Goal: Information Seeking & Learning: Learn about a topic

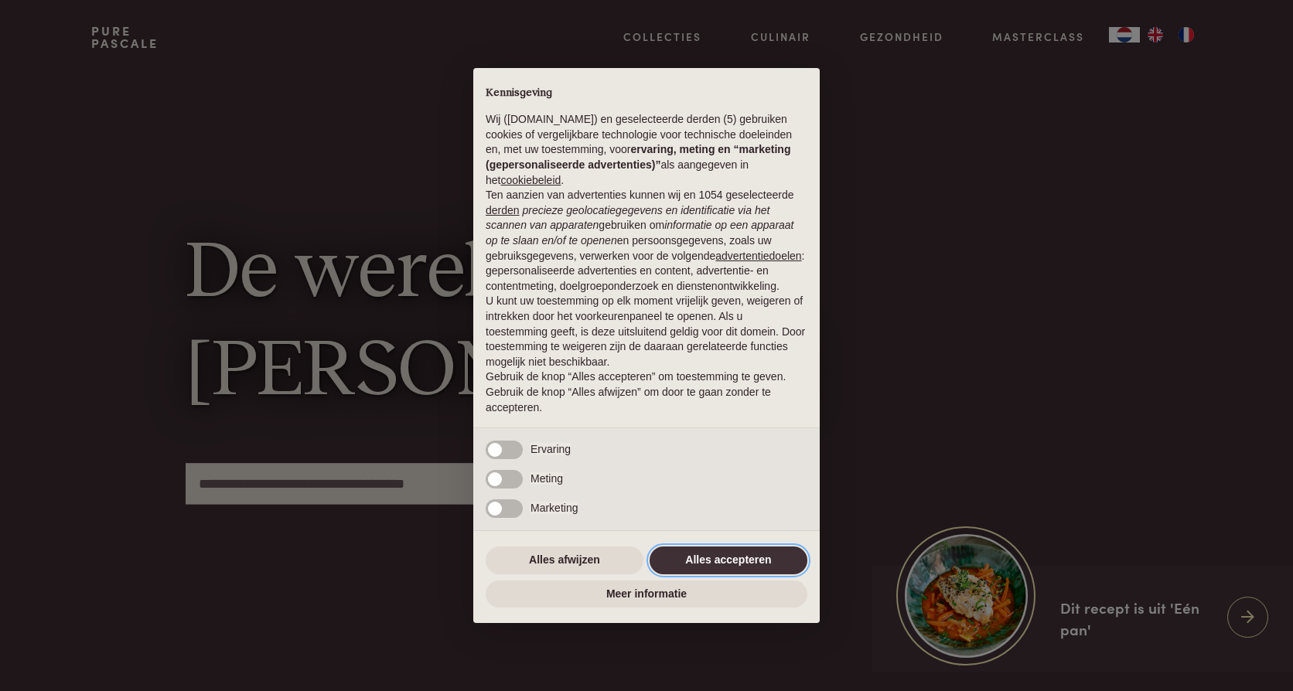
click at [757, 568] on button "Alles accepteren" at bounding box center [729, 561] width 158 height 28
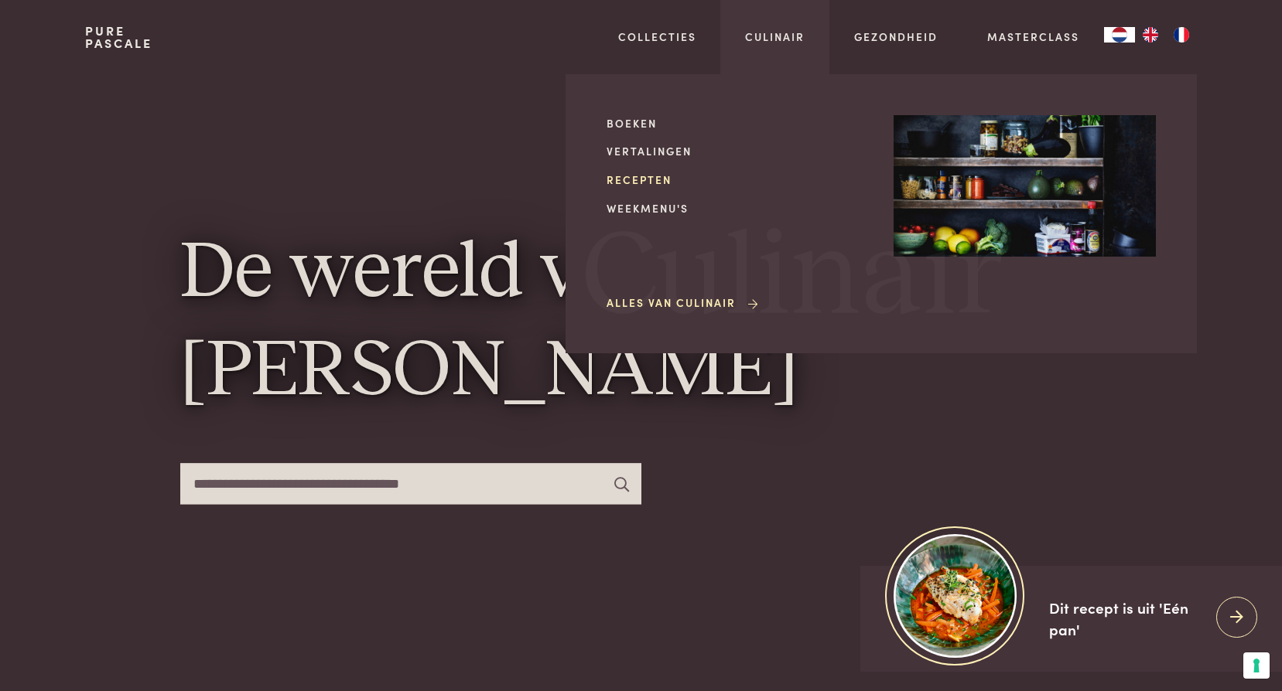
click at [654, 176] on link "Recepten" at bounding box center [737, 180] width 262 height 16
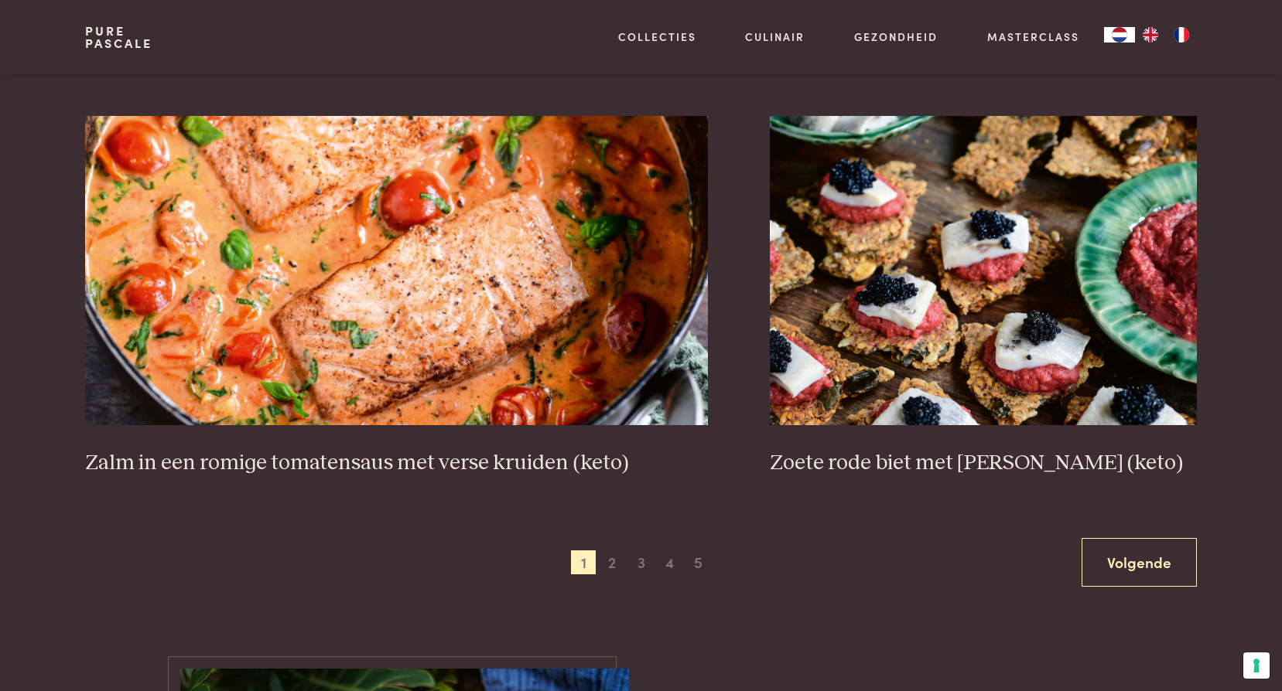
scroll to position [2784, 0]
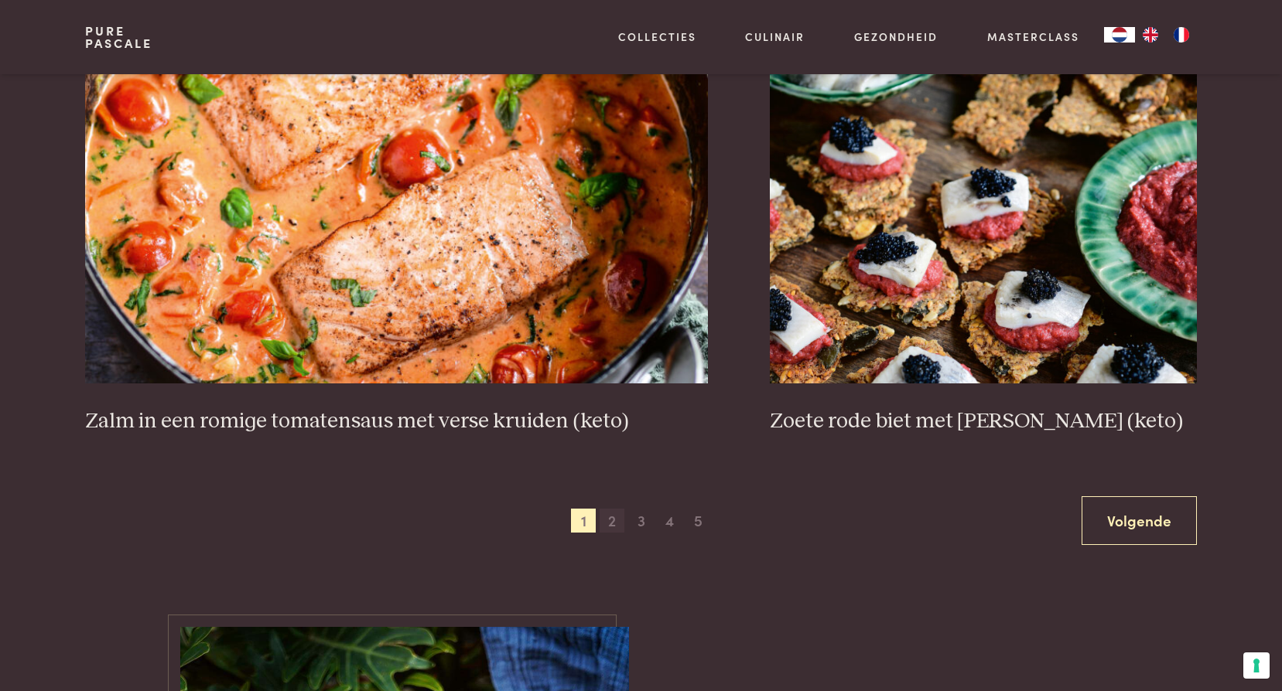
click at [612, 522] on span "2" at bounding box center [611, 521] width 25 height 25
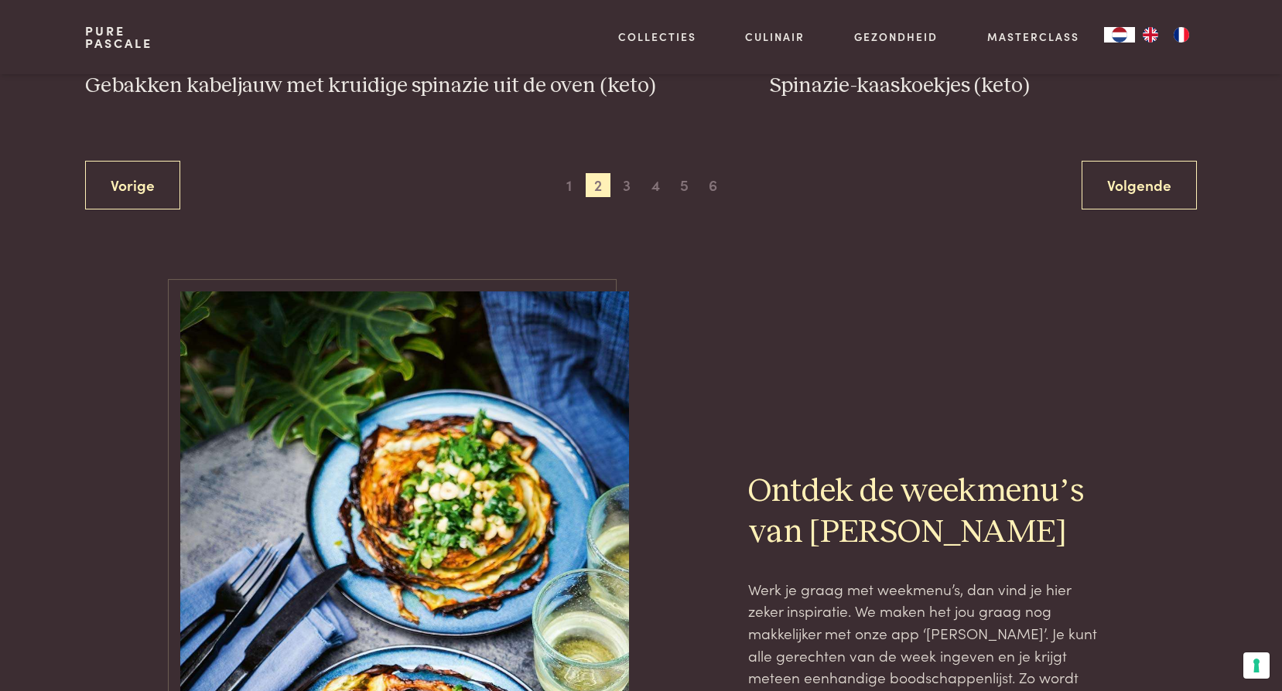
scroll to position [3139, 0]
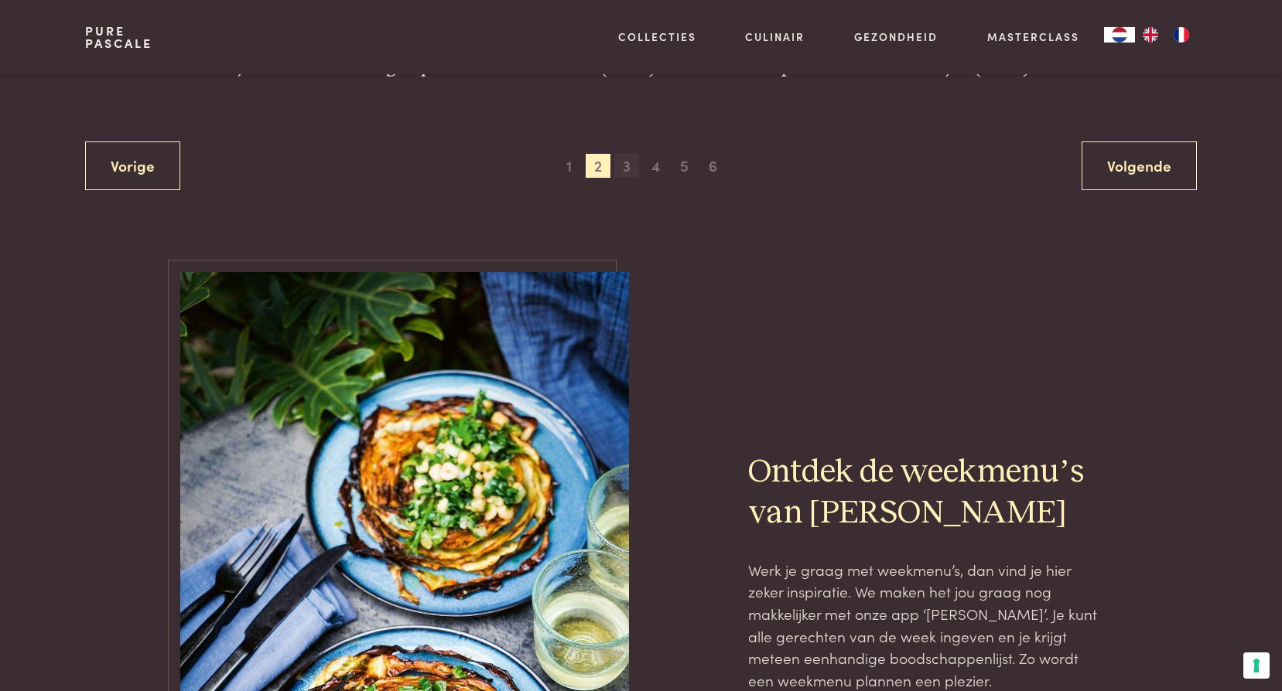
click at [627, 166] on span "3" at bounding box center [626, 166] width 25 height 25
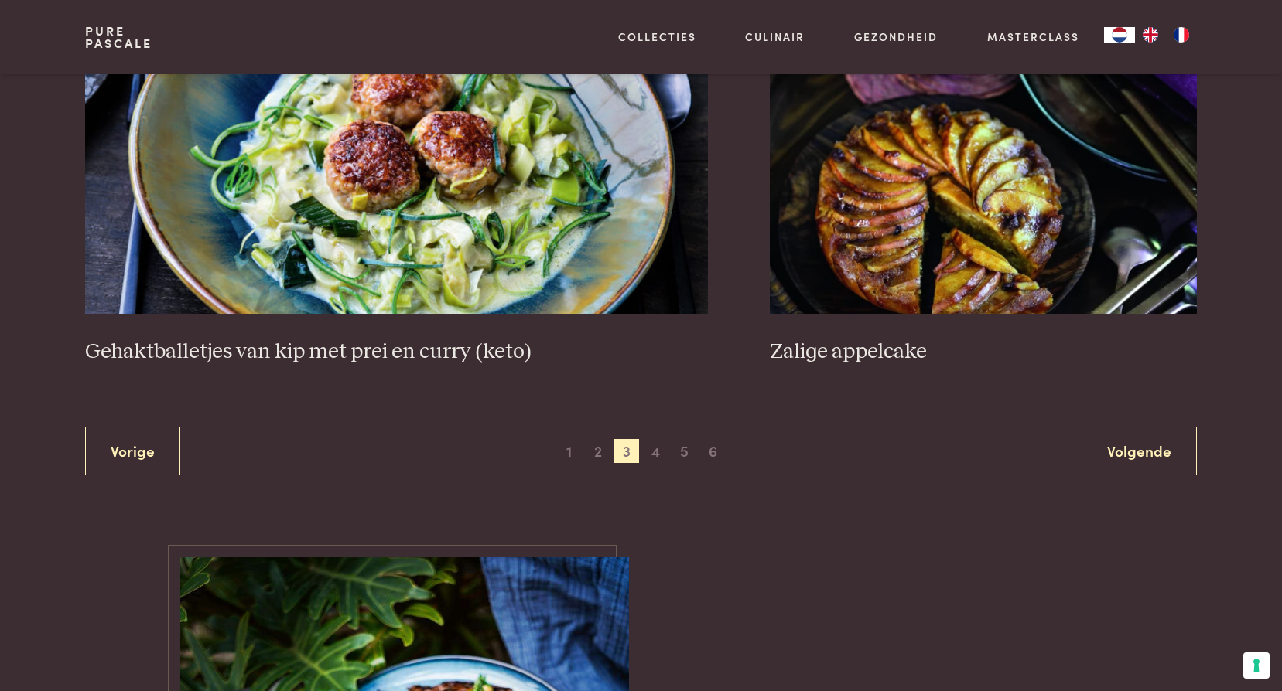
scroll to position [2830, 0]
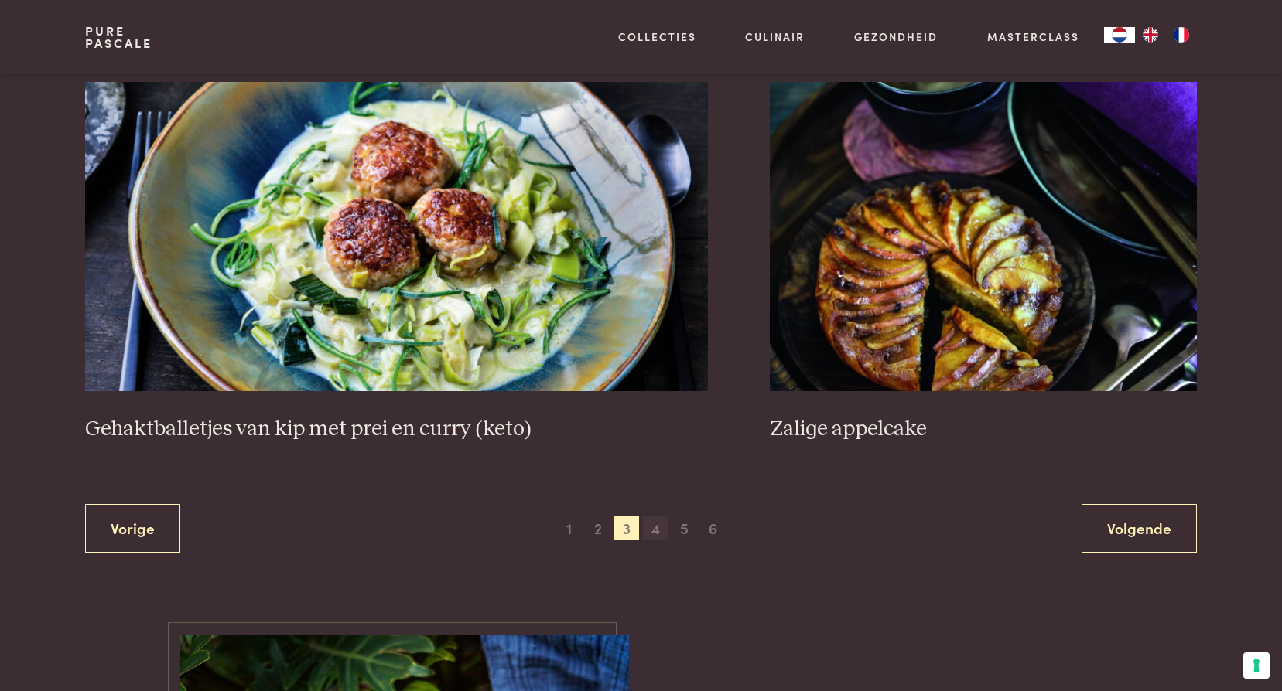
click at [652, 523] on span "4" at bounding box center [655, 529] width 25 height 25
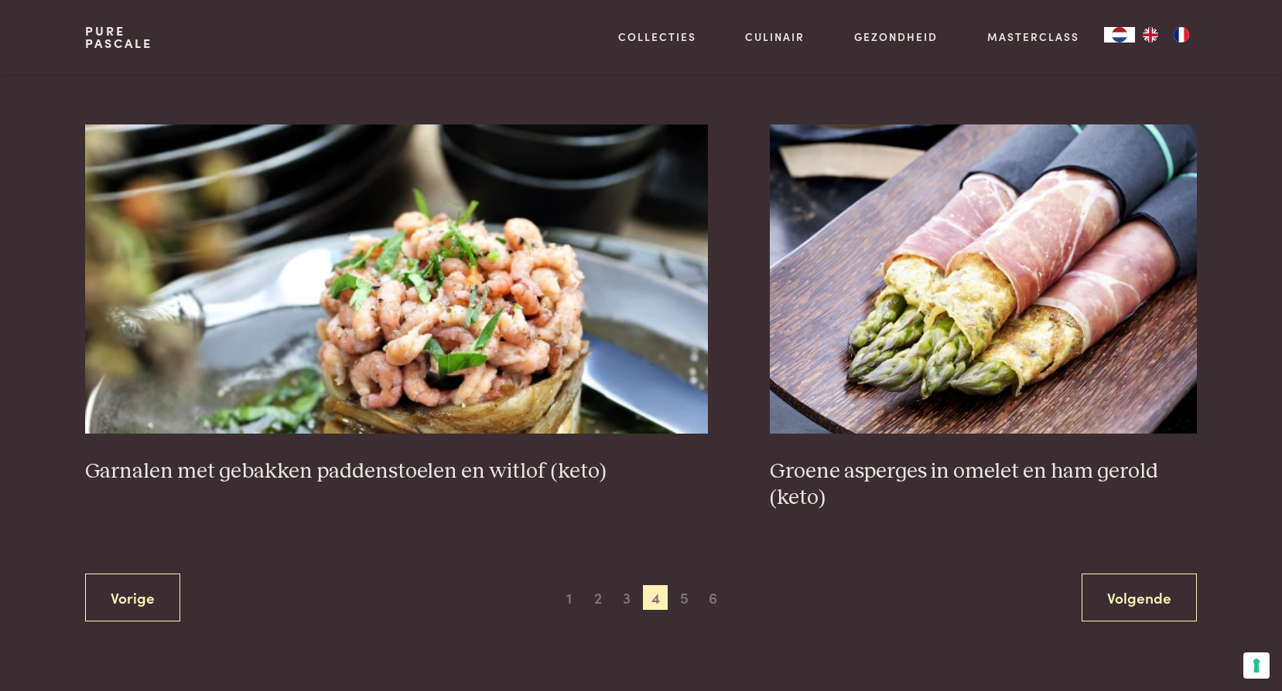
scroll to position [2753, 0]
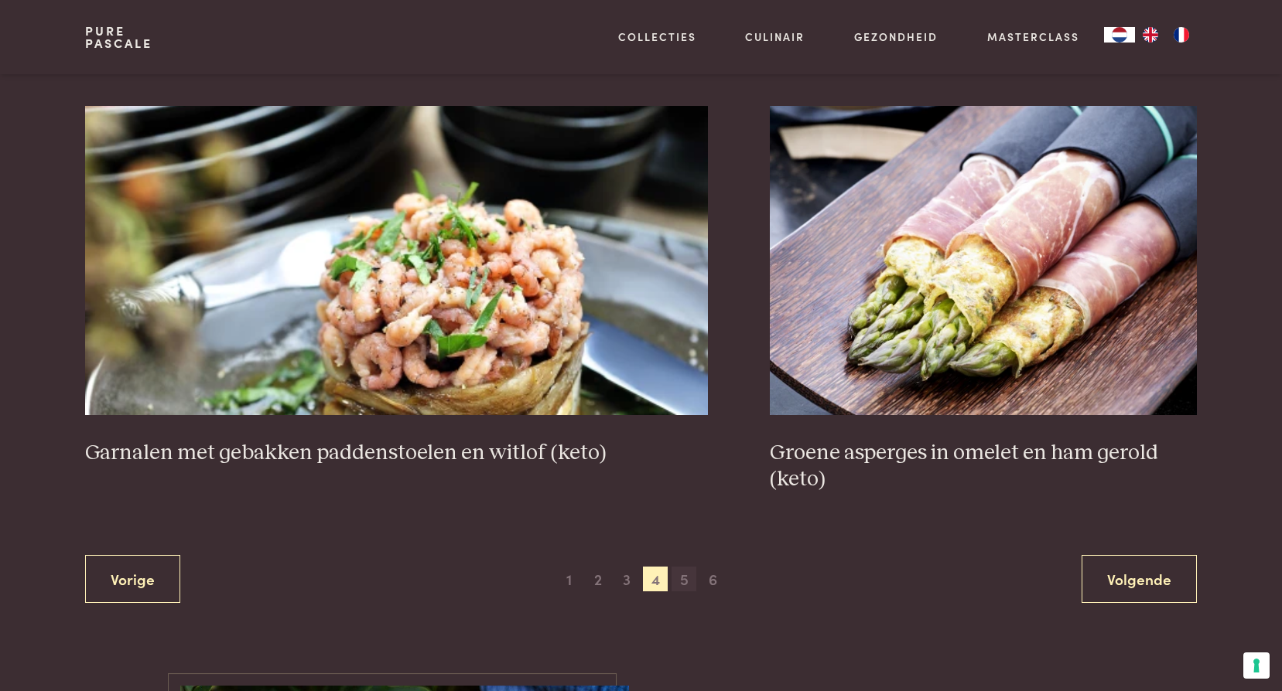
click at [683, 579] on span "5" at bounding box center [683, 579] width 25 height 25
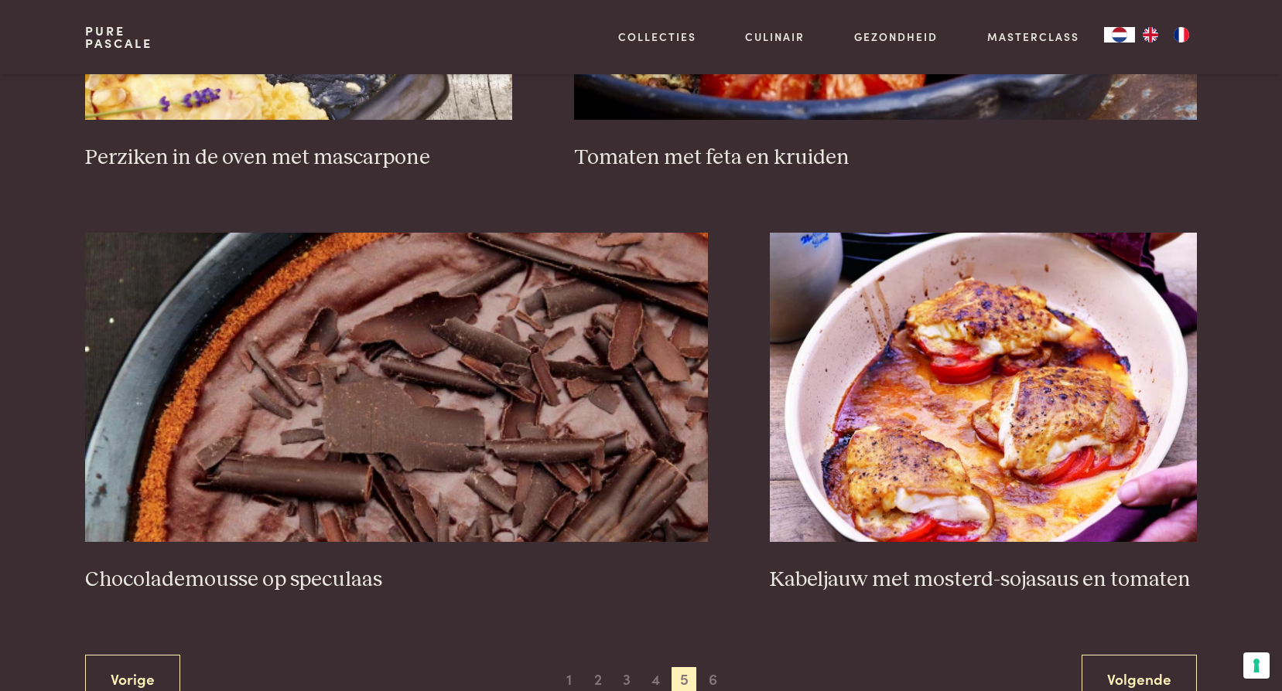
scroll to position [2753, 0]
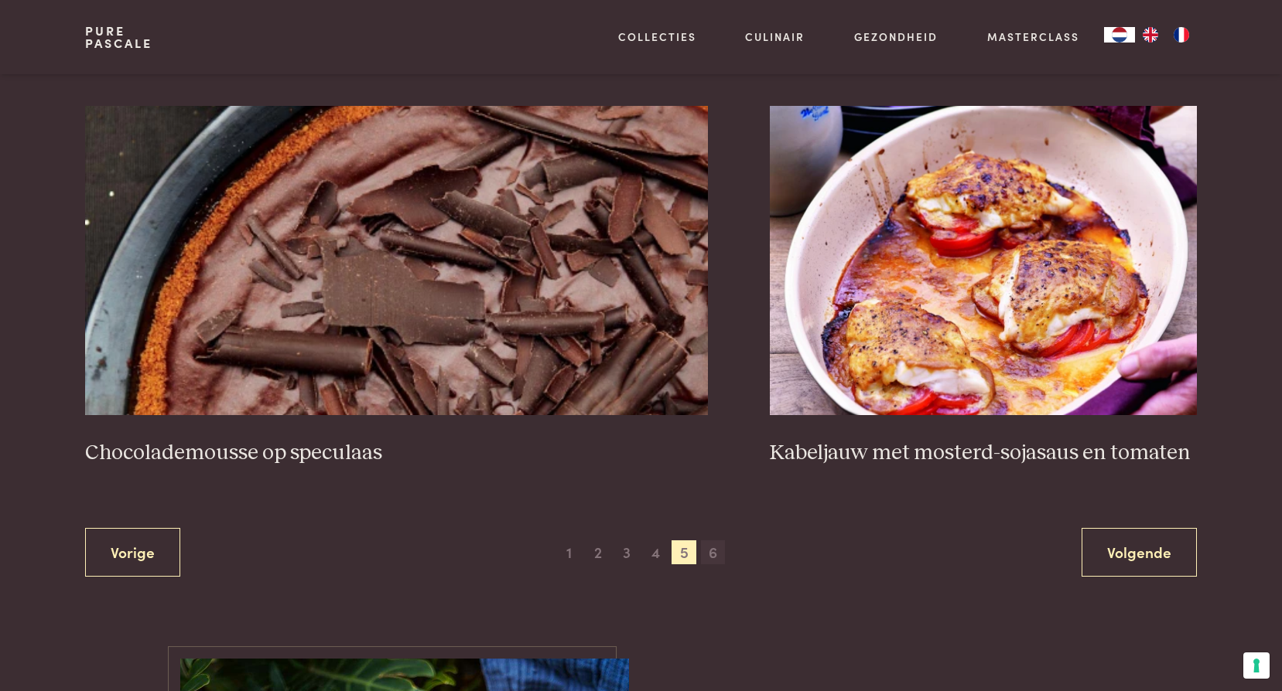
click at [718, 555] on span "6" at bounding box center [713, 553] width 25 height 25
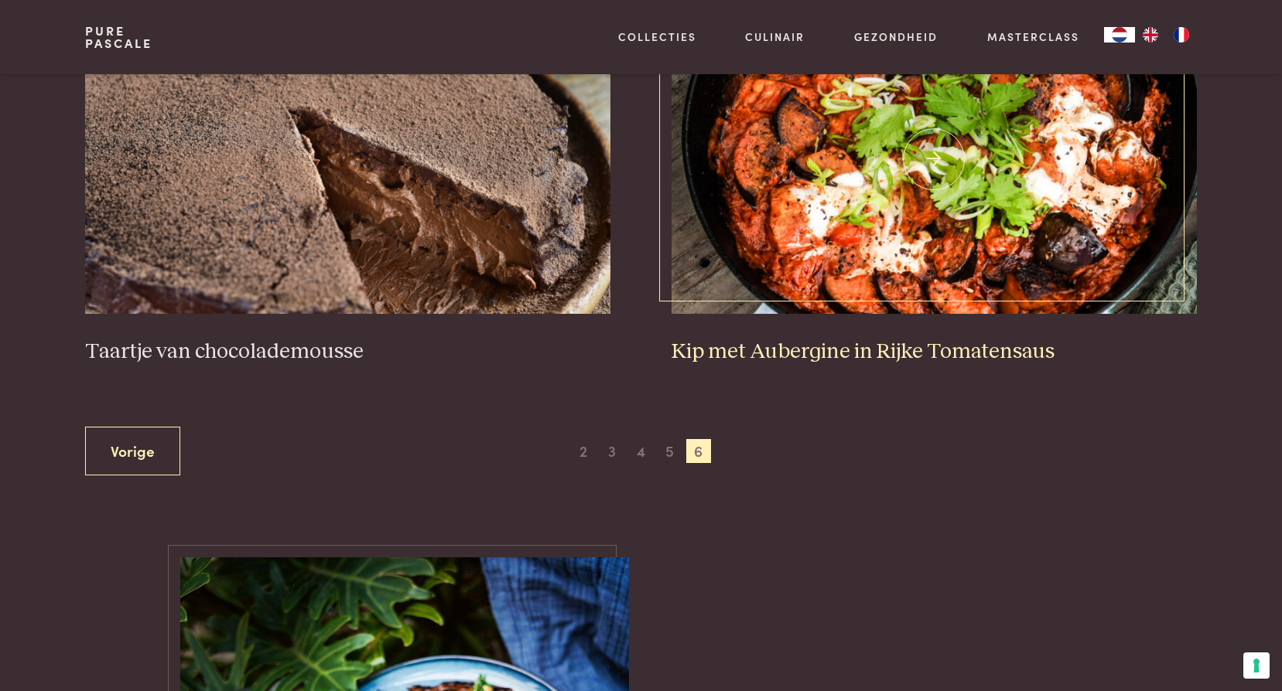
scroll to position [742, 0]
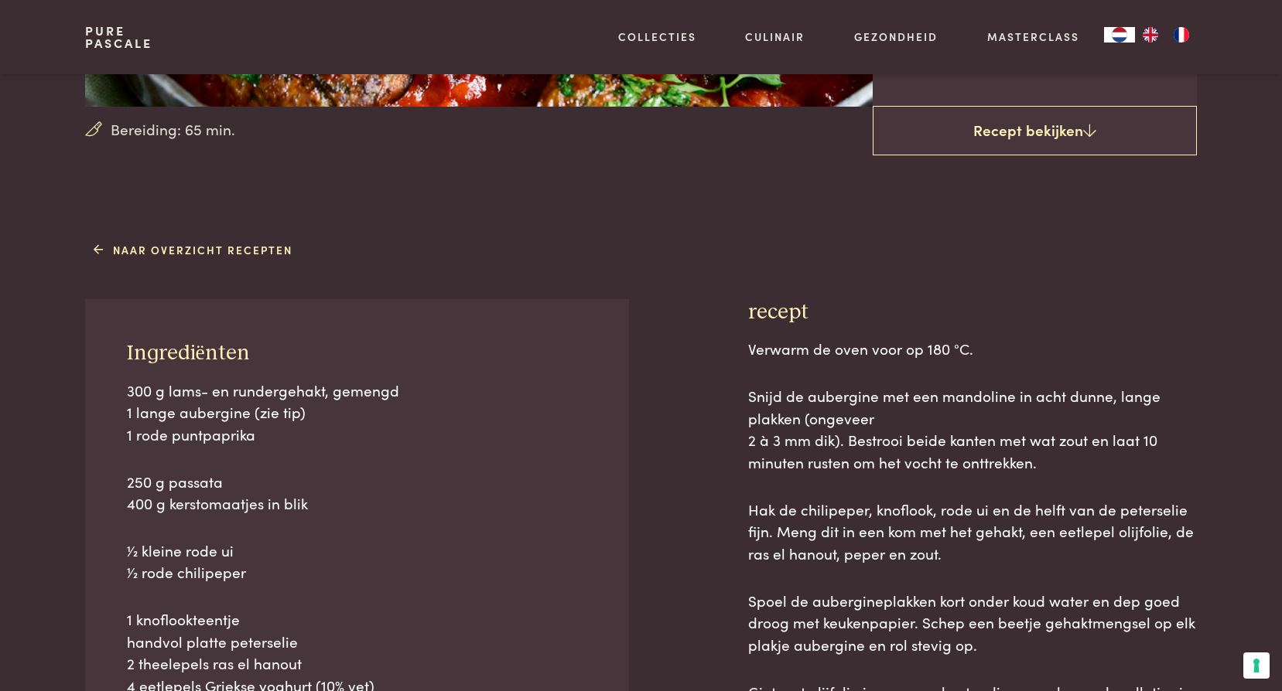
scroll to position [541, 0]
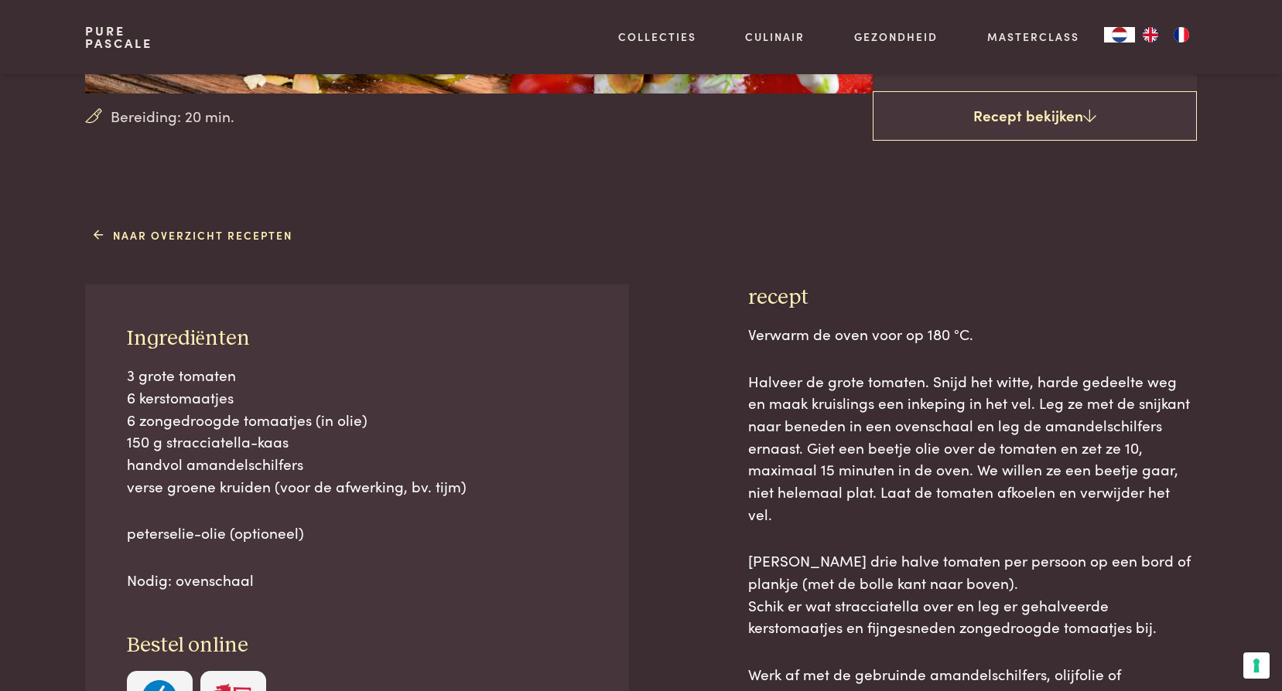
scroll to position [232, 0]
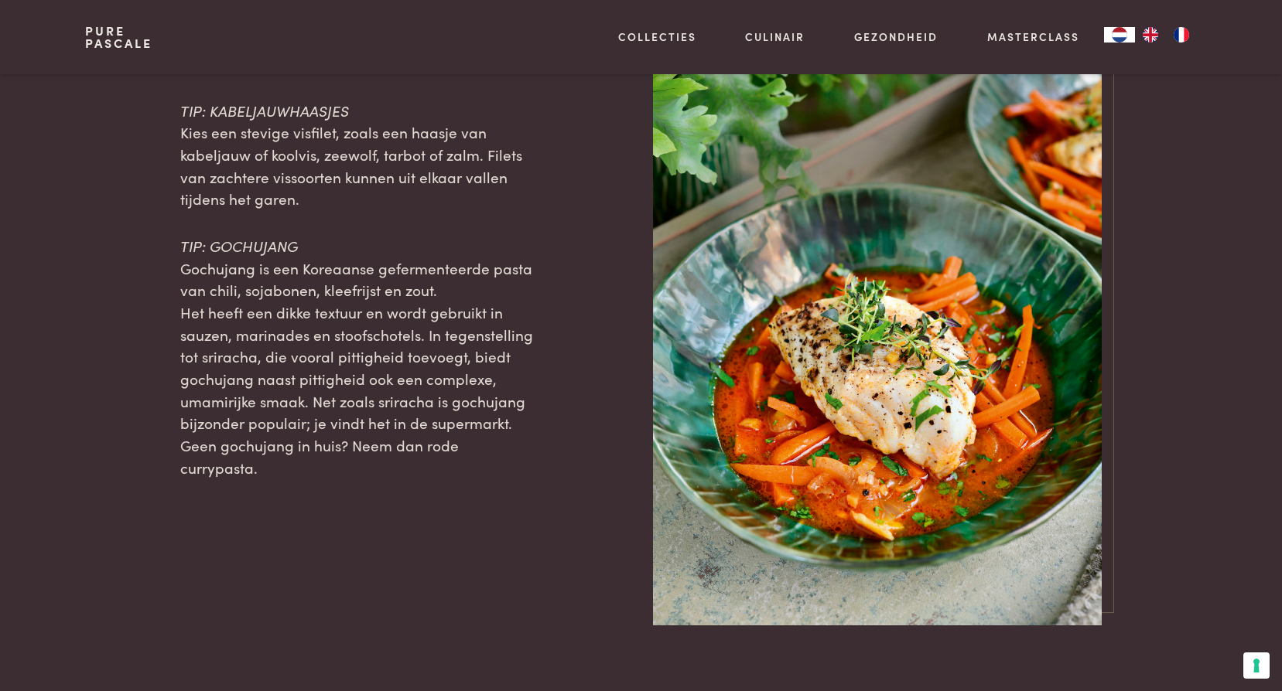
scroll to position [1624, 0]
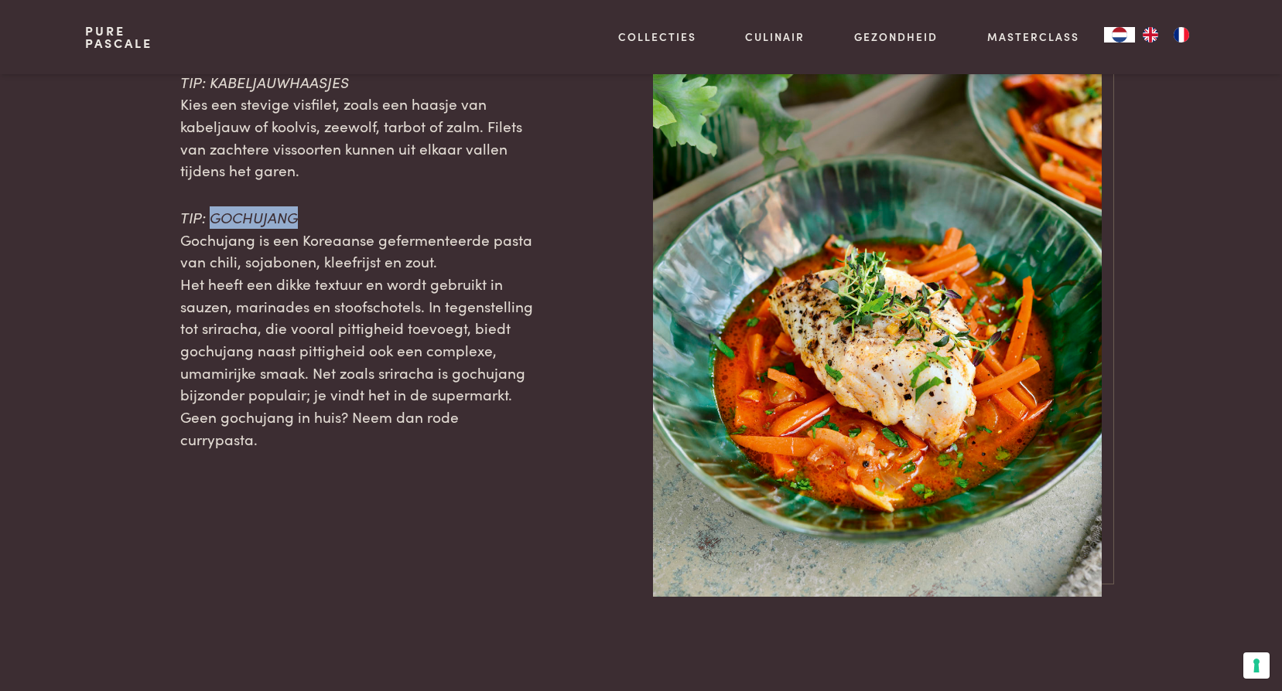
drag, startPoint x: 296, startPoint y: 219, endPoint x: 210, endPoint y: 214, distance: 86.0
click at [210, 214] on span "TIP: GOCHUJANG" at bounding box center [239, 216] width 118 height 21
drag, startPoint x: 210, startPoint y: 214, endPoint x: 275, endPoint y: 216, distance: 65.0
copy span "GOCHUJANG"
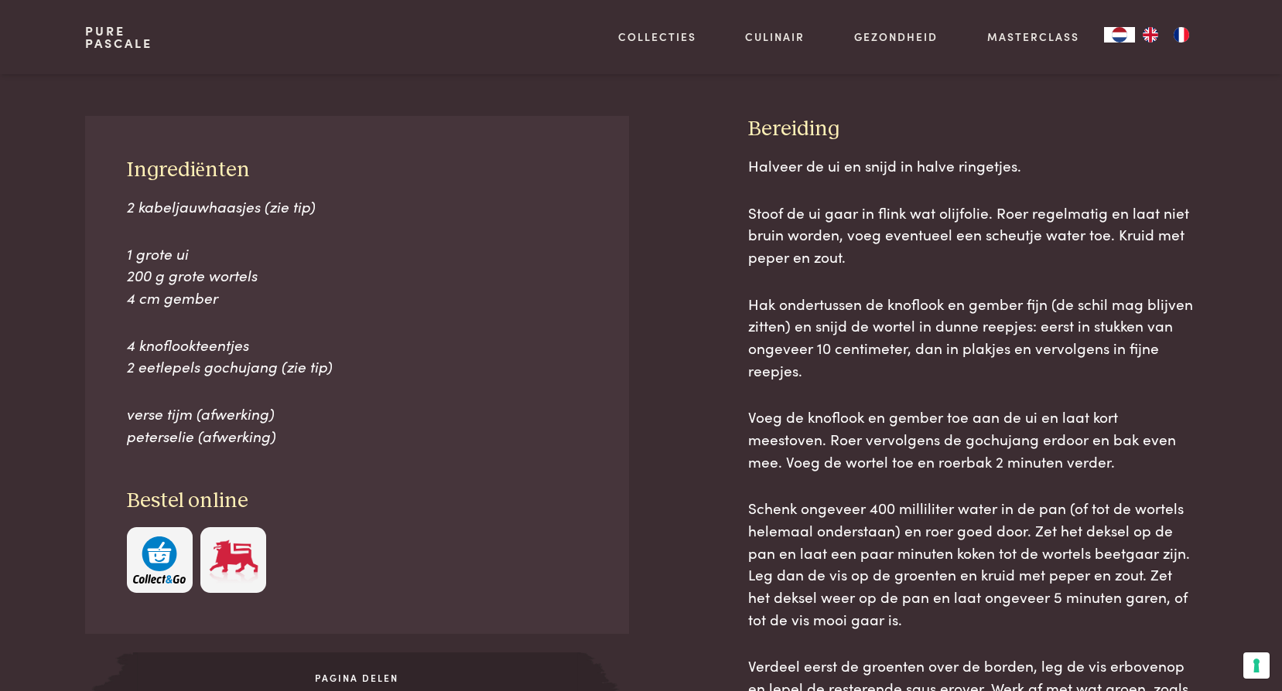
scroll to position [619, 0]
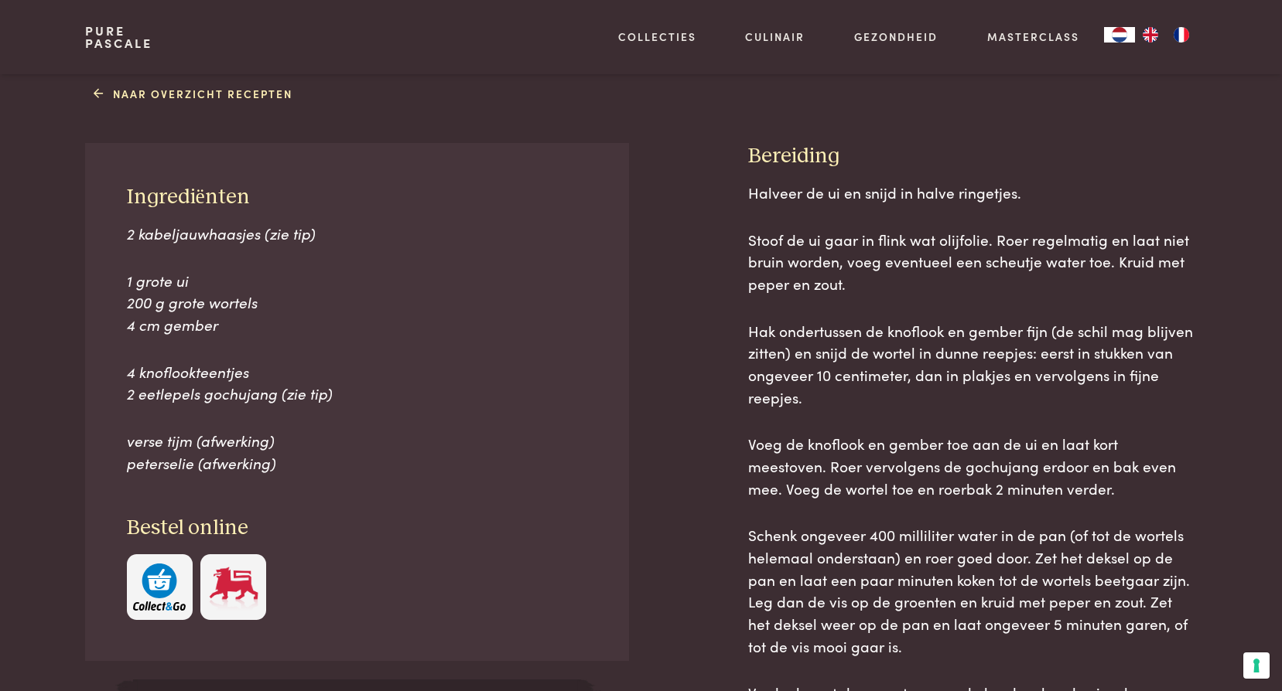
click at [174, 595] on img "button" at bounding box center [159, 587] width 53 height 47
click at [248, 586] on img at bounding box center [233, 587] width 53 height 47
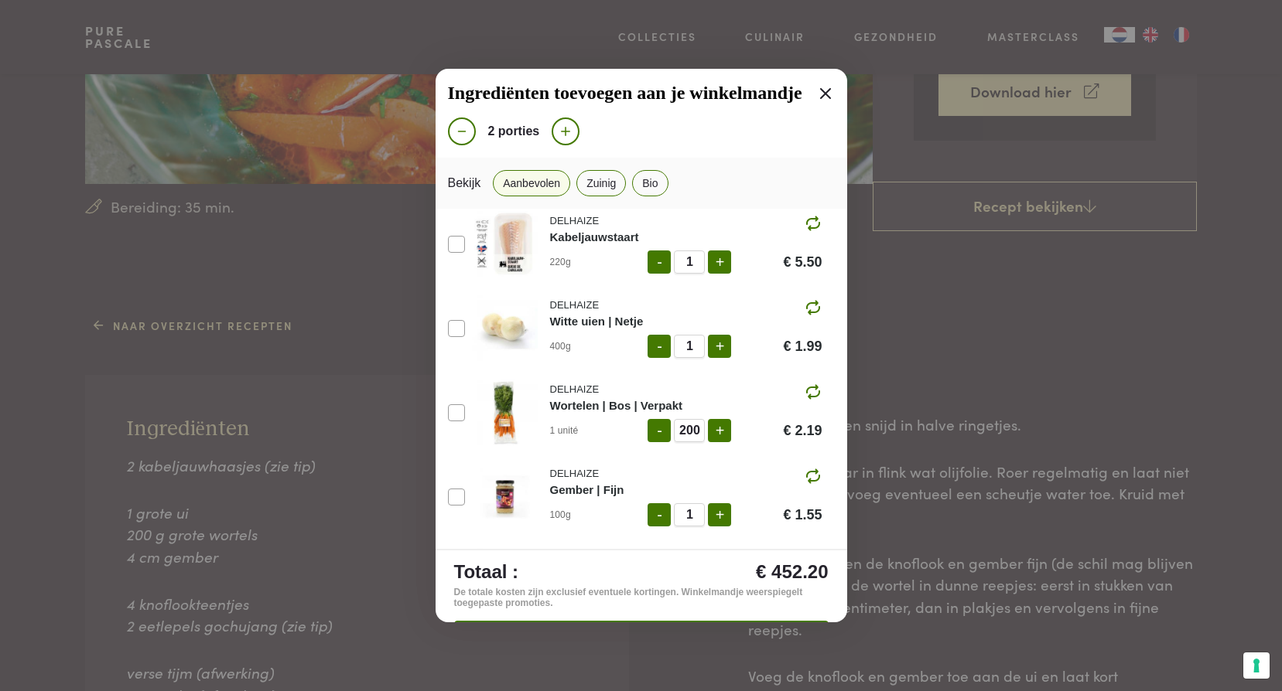
scroll to position [0, 0]
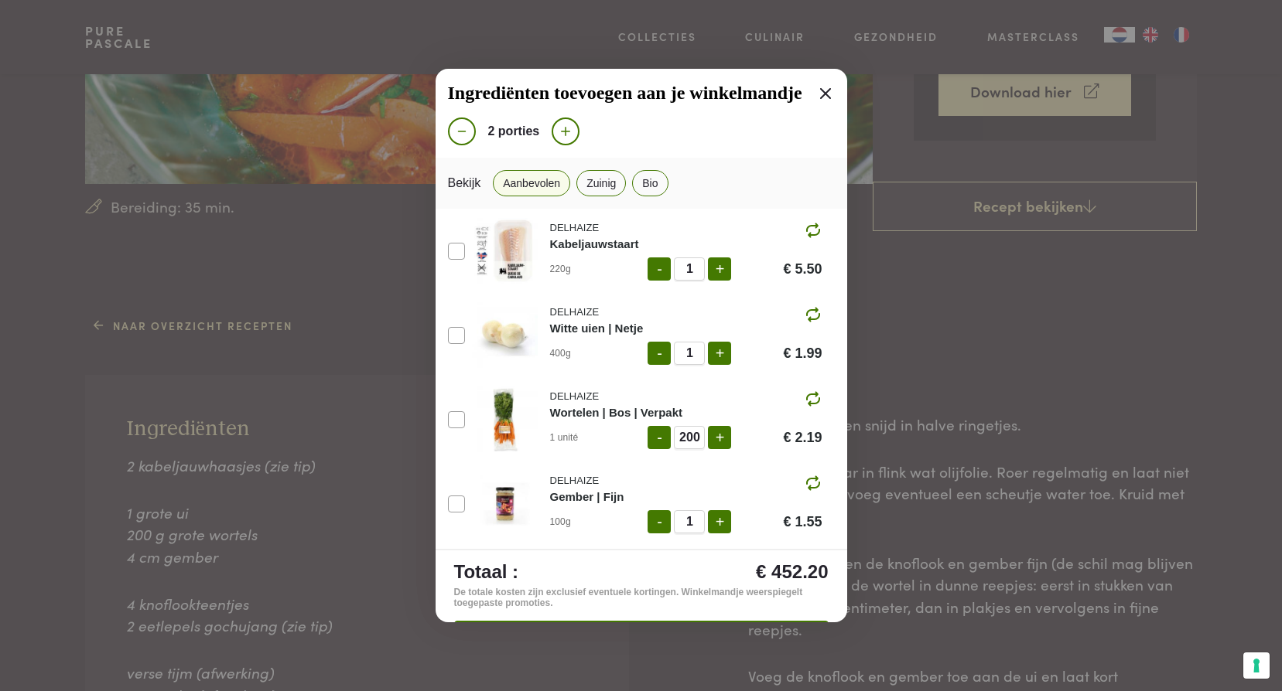
click at [53, 258] on div "Ingrediënten toevoegen aan je winkelmandje 2 porties Bekijk Aanbevolen Zuinig B…" at bounding box center [641, 345] width 1282 height 691
click at [816, 93] on icon at bounding box center [825, 93] width 19 height 19
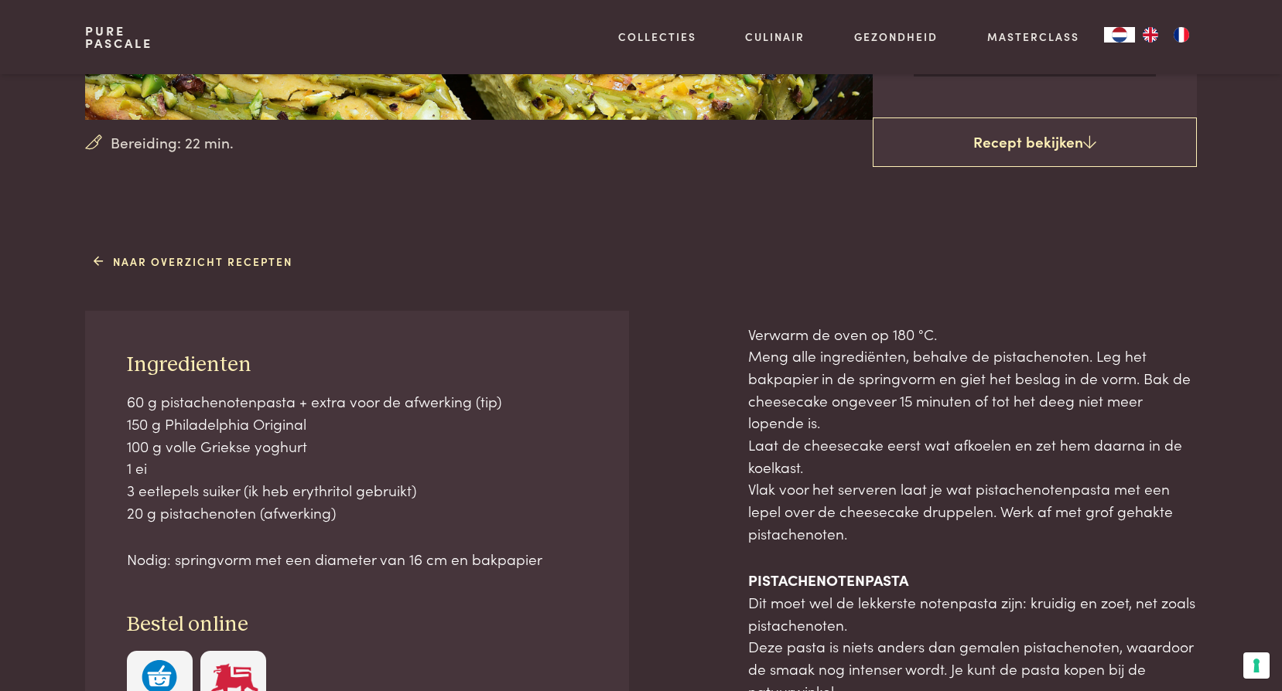
scroll to position [464, 0]
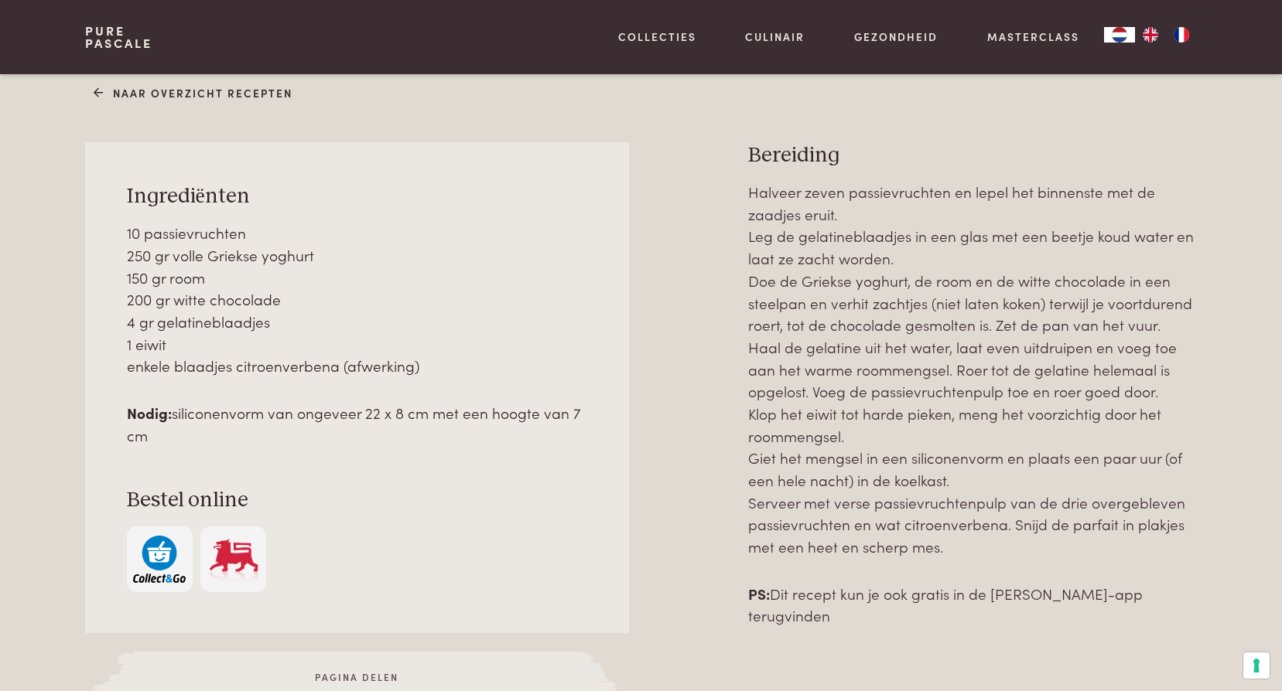
scroll to position [619, 0]
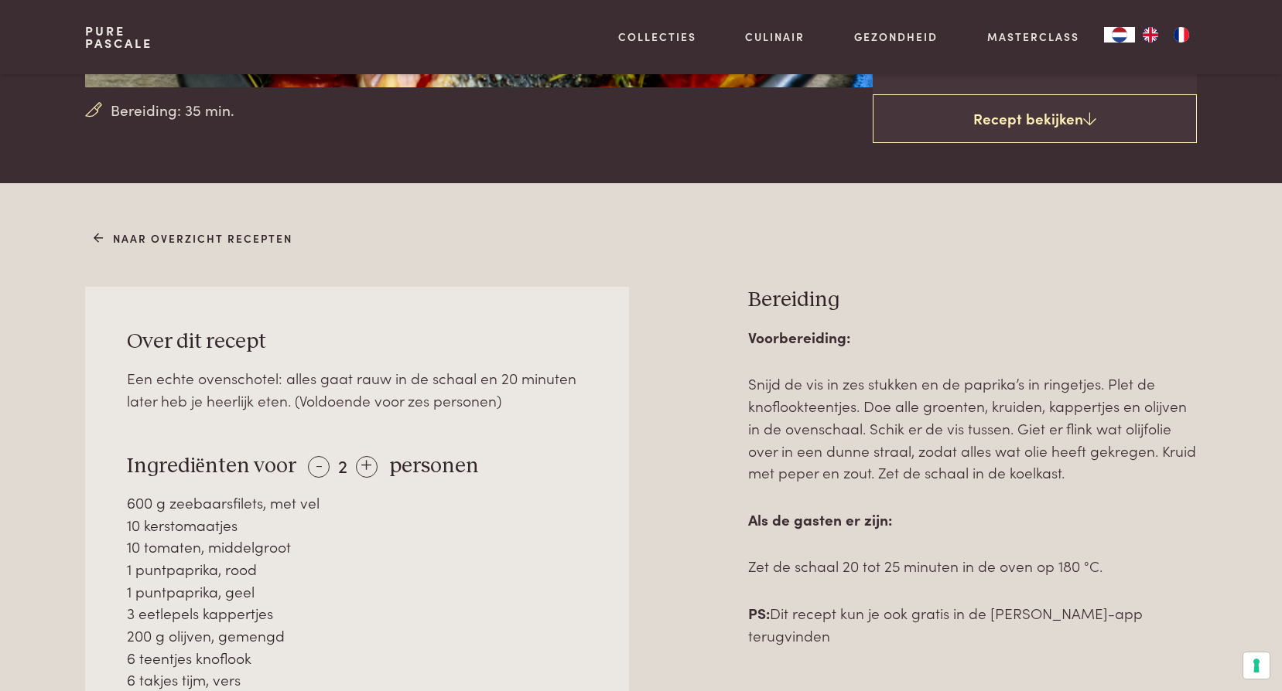
scroll to position [541, 0]
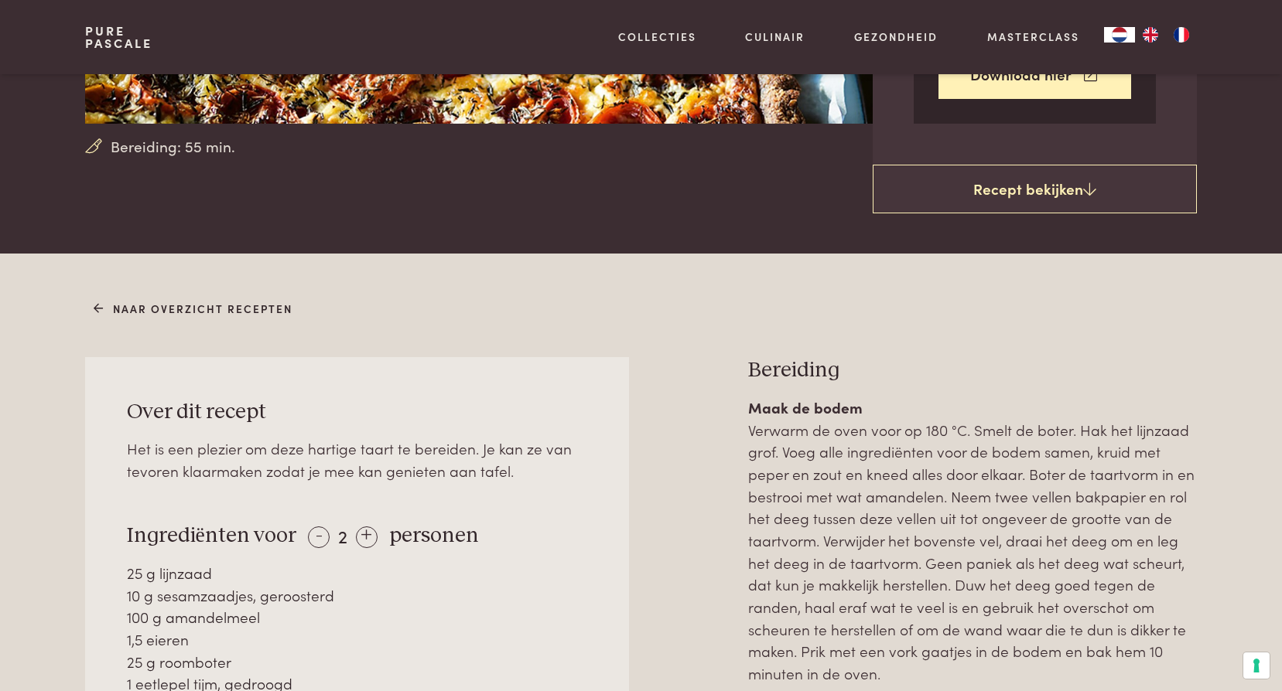
scroll to position [541, 0]
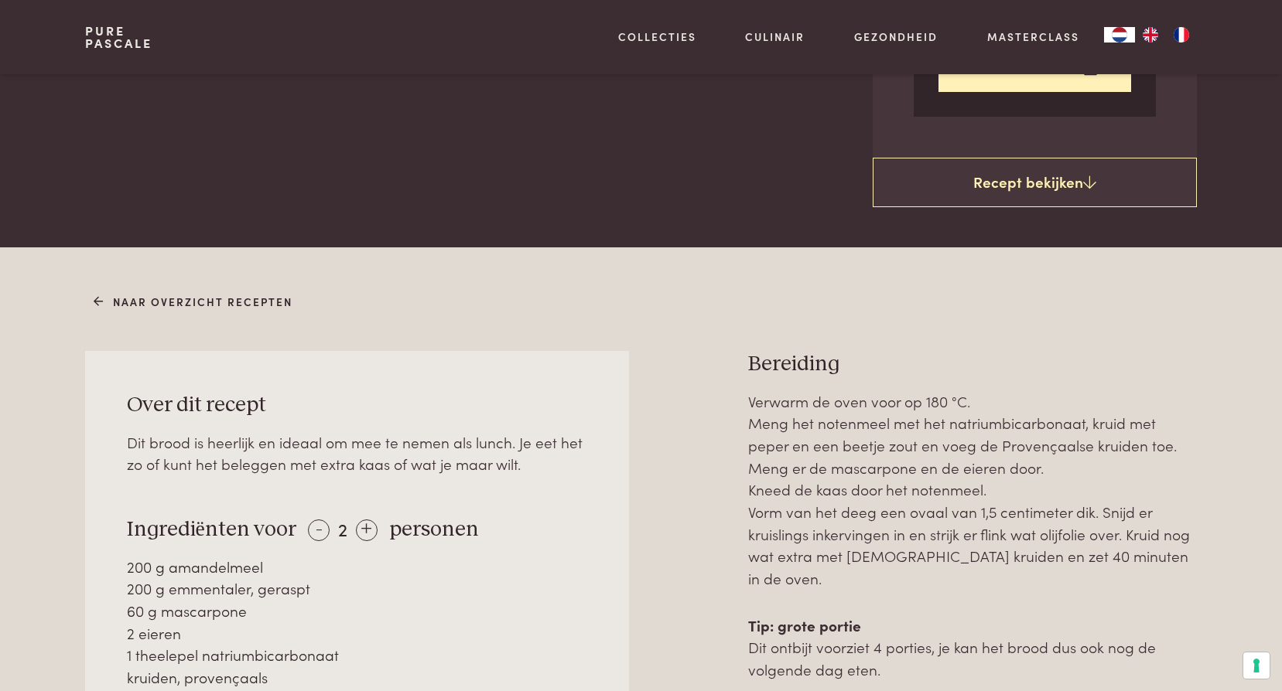
scroll to position [619, 0]
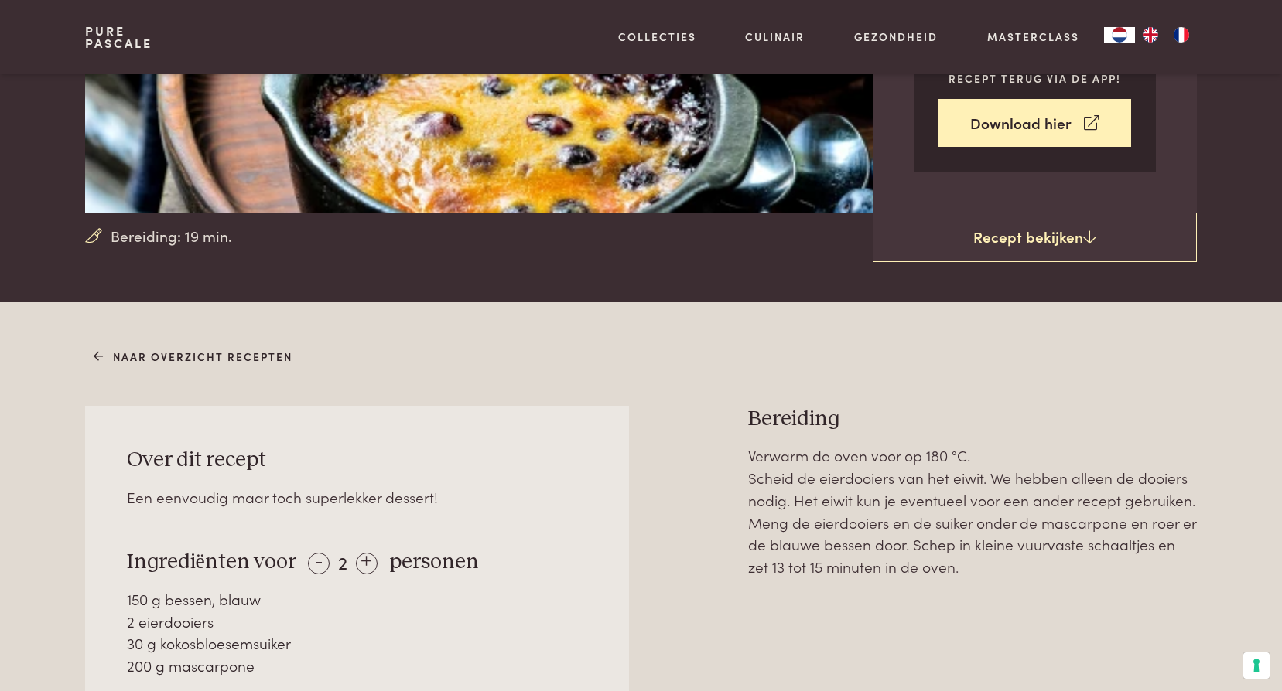
scroll to position [387, 0]
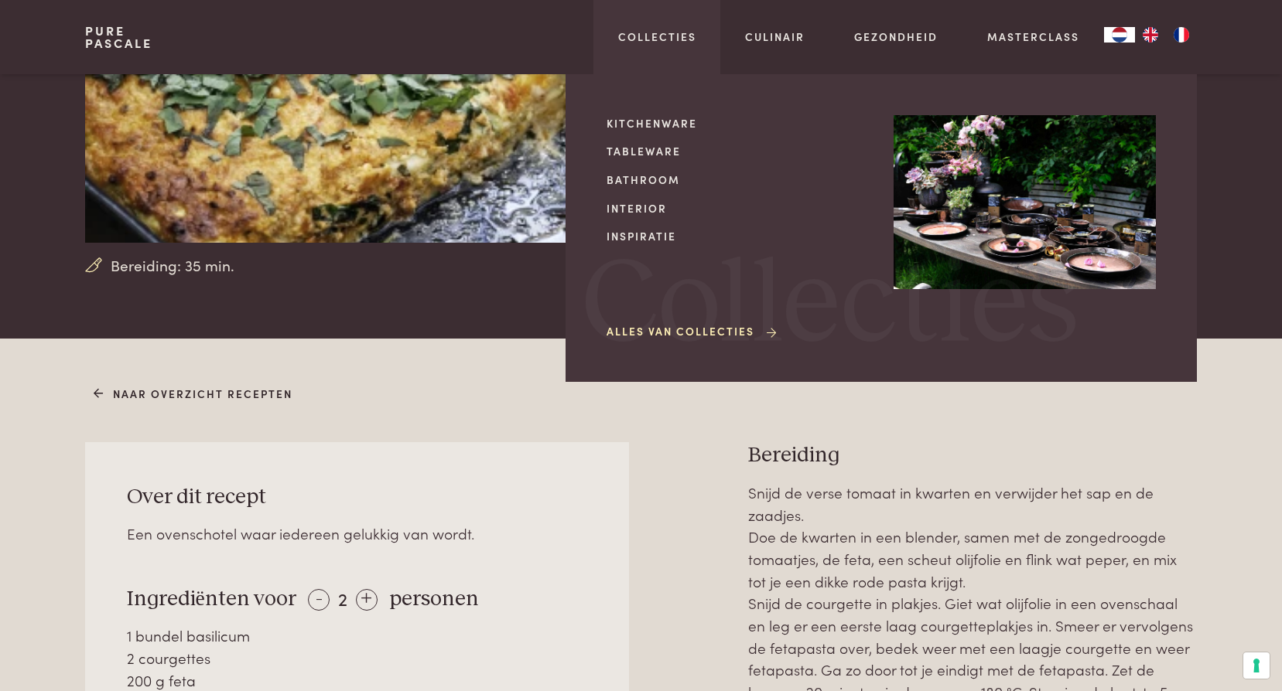
scroll to position [387, 0]
